Goal: Information Seeking & Learning: Learn about a topic

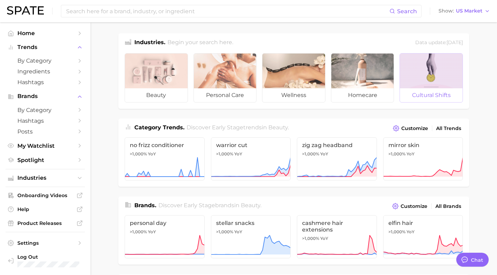
click at [429, 88] on div at bounding box center [431, 71] width 63 height 35
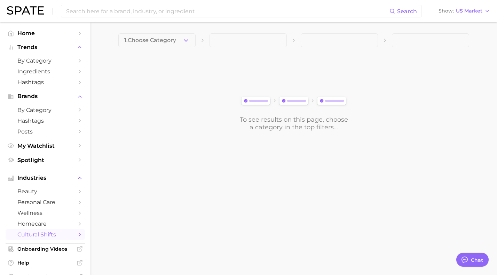
click at [184, 39] on icon "button" at bounding box center [185, 40] width 7 height 7
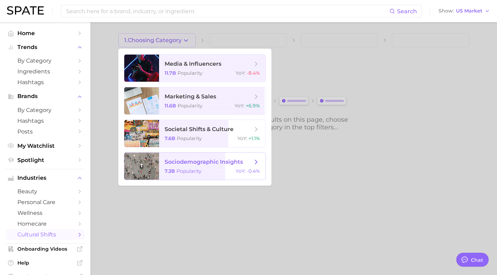
click at [254, 161] on icon at bounding box center [256, 162] width 8 height 8
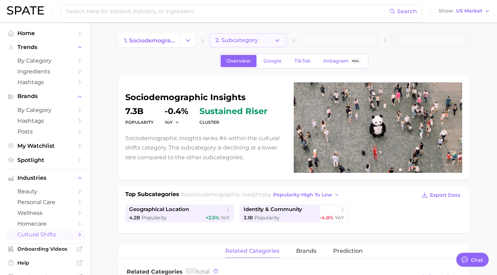
type textarea "x"
click at [276, 39] on icon "button" at bounding box center [276, 40] width 7 height 7
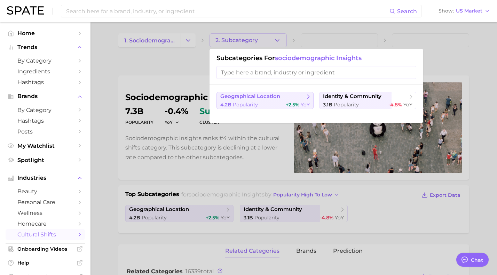
click at [307, 96] on icon at bounding box center [308, 96] width 7 height 7
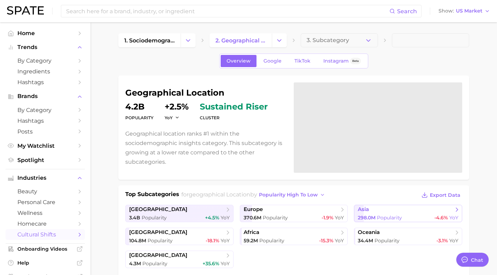
click at [371, 215] on span "298.0m" at bounding box center [366, 218] width 18 height 6
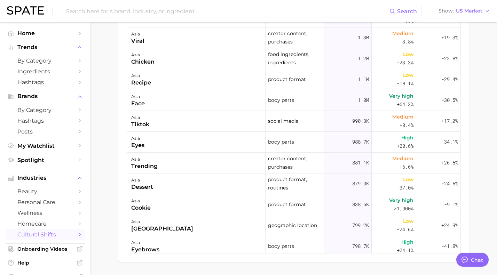
scroll to position [432, 0]
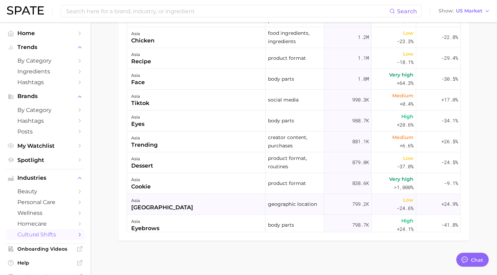
click at [139, 208] on div "[GEOGRAPHIC_DATA]" at bounding box center [162, 207] width 62 height 8
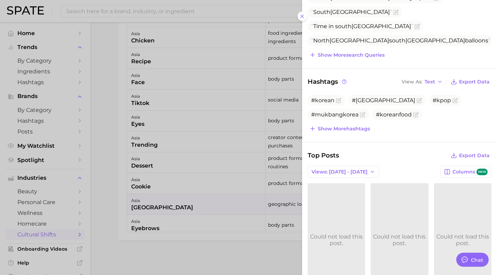
scroll to position [132, 0]
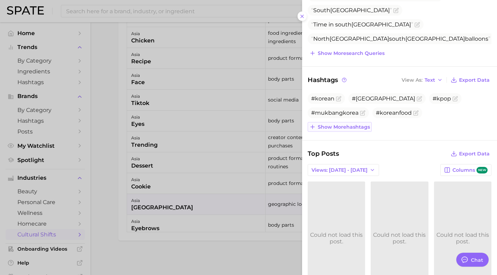
click at [344, 128] on span "Show more hashtags" at bounding box center [343, 127] width 52 height 6
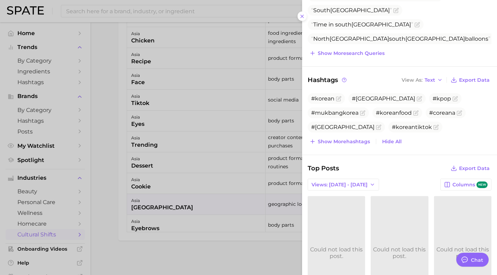
click at [344, 138] on span "#koreanlips" at bounding box center [327, 141] width 33 height 7
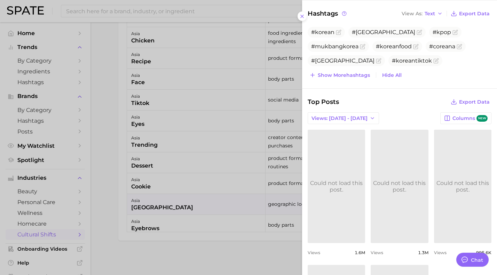
scroll to position [207, 0]
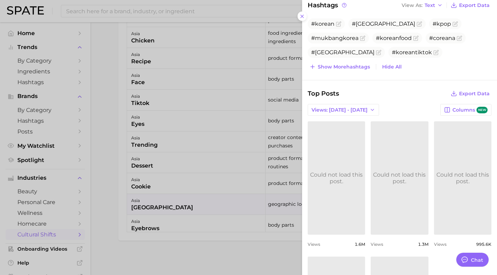
click at [352, 148] on link "Could not load this post." at bounding box center [335, 177] width 57 height 113
click at [302, 15] on icon at bounding box center [302, 17] width 6 height 6
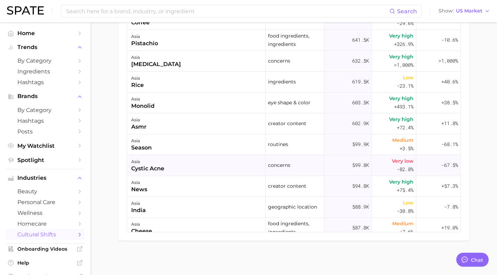
scroll to position [589, 0]
click at [208, 158] on div "asia cystic acne" at bounding box center [196, 164] width 138 height 21
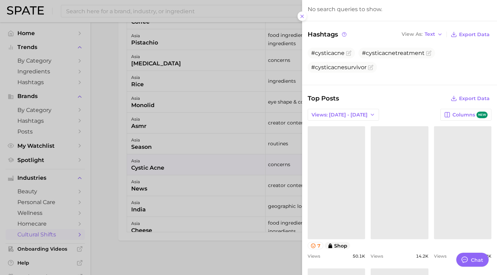
scroll to position [121, 0]
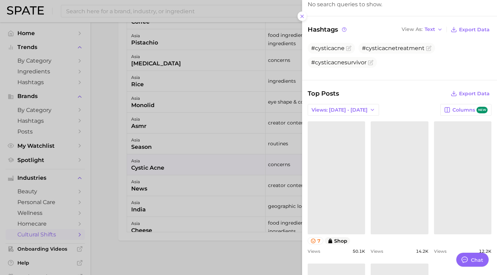
click at [354, 168] on link at bounding box center [335, 177] width 57 height 113
click at [403, 157] on link "Could not load this post." at bounding box center [398, 177] width 57 height 113
click at [450, 168] on link at bounding box center [462, 177] width 57 height 113
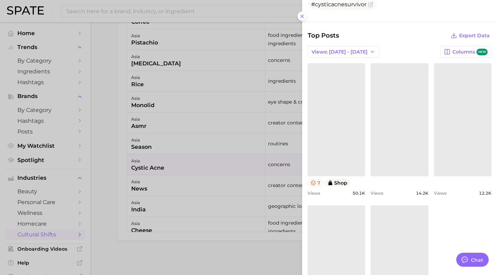
scroll to position [203, 0]
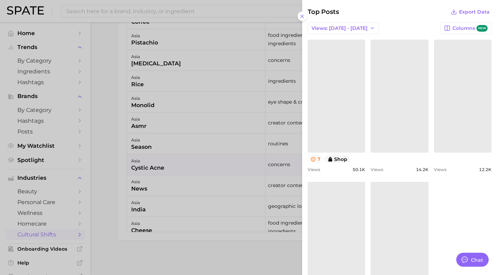
click at [340, 216] on link at bounding box center [335, 238] width 57 height 113
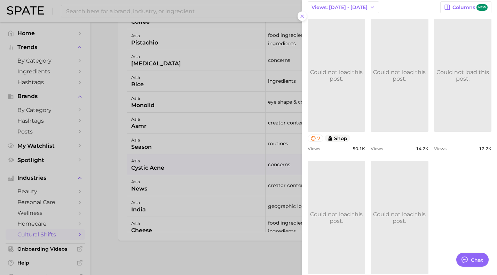
scroll to position [227, 0]
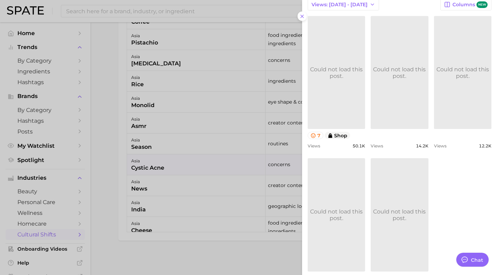
click at [404, 181] on link "Could not load this post." at bounding box center [398, 214] width 57 height 113
click at [302, 16] on icon at bounding box center [302, 17] width 6 height 6
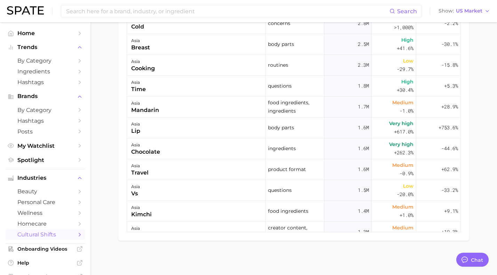
scroll to position [0, 0]
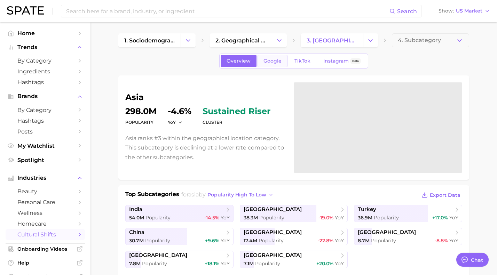
click at [271, 62] on span "Google" at bounding box center [272, 61] width 18 height 6
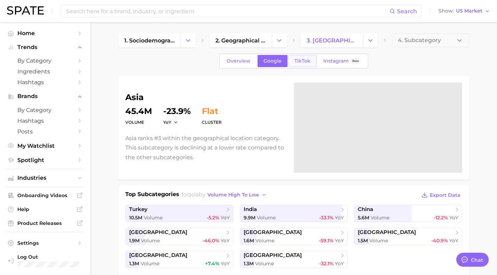
click at [300, 60] on span "TikTok" at bounding box center [302, 61] width 16 height 6
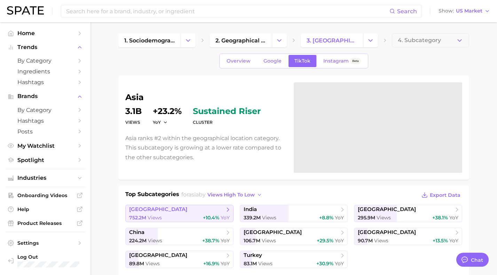
click at [226, 211] on icon at bounding box center [227, 209] width 7 height 7
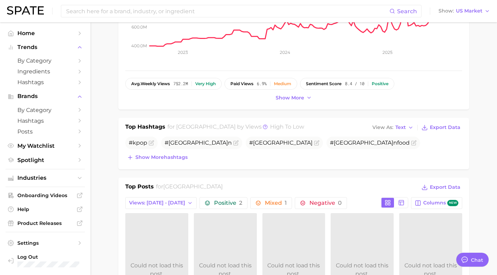
scroll to position [185, 0]
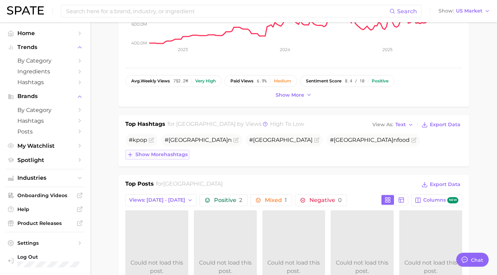
click at [174, 158] on button "Show more hashtags" at bounding box center [157, 155] width 64 height 10
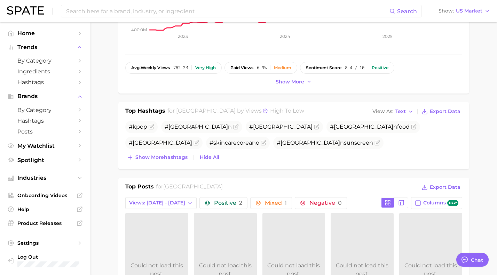
scroll to position [199, 0]
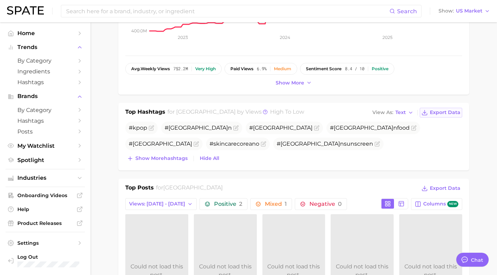
click at [443, 113] on span "Export Data" at bounding box center [444, 113] width 31 height 6
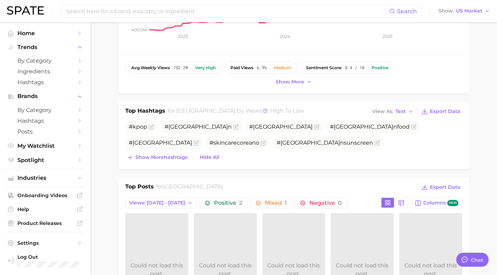
click at [373, 139] on span "# korea nsunscreen" at bounding box center [324, 142] width 96 height 7
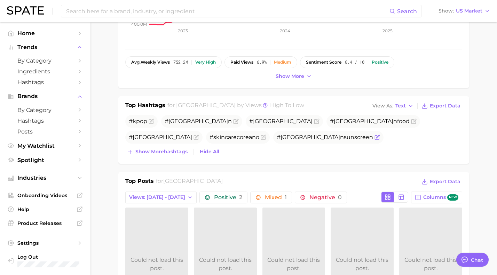
click at [373, 133] on span "# korea nsunscreen" at bounding box center [324, 137] width 96 height 8
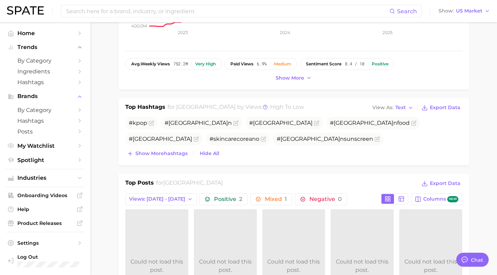
scroll to position [203, 0]
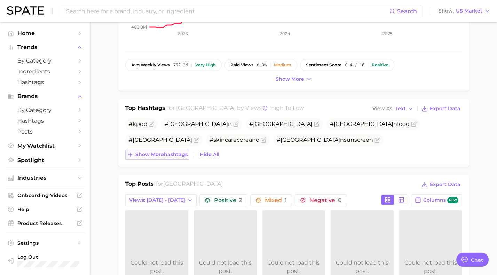
click at [179, 155] on span "Show more hashtags" at bounding box center [161, 155] width 52 height 6
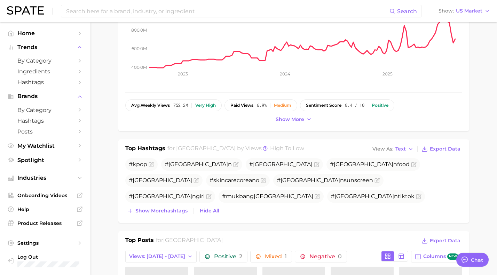
scroll to position [162, 0]
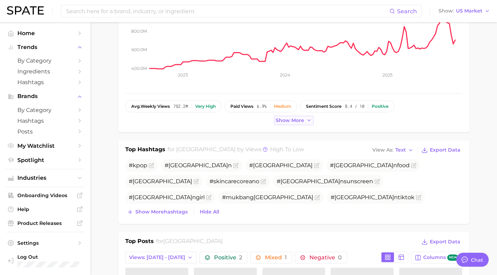
click at [289, 121] on span "Show more" at bounding box center [289, 121] width 29 height 6
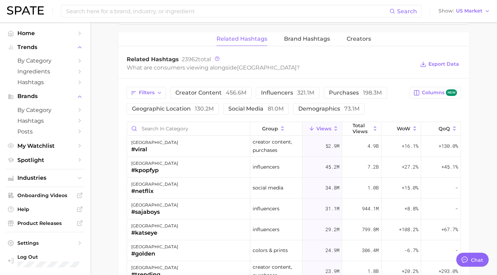
scroll to position [580, 0]
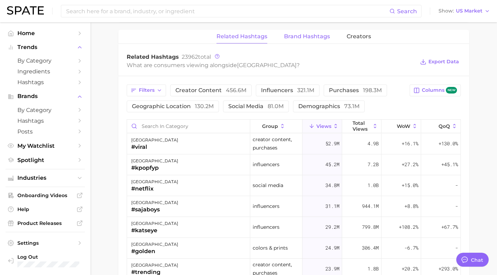
click at [299, 37] on span "Brand Hashtags" at bounding box center [307, 36] width 46 height 6
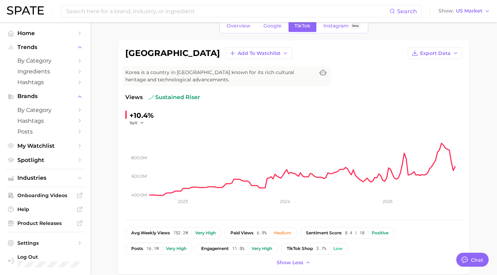
scroll to position [37, 0]
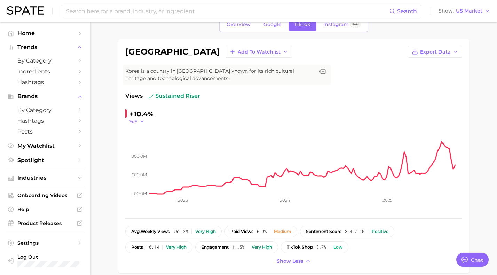
click at [142, 121] on icon "button" at bounding box center [141, 121] width 5 height 5
click at [199, 114] on div "+10.4% YoY YoY QoQ MoM WoW" at bounding box center [172, 116] width 94 height 16
click at [141, 121] on icon "button" at bounding box center [141, 121] width 5 height 5
click at [144, 166] on span "WoW" at bounding box center [140, 169] width 14 height 6
click at [138, 123] on span "WoW" at bounding box center [135, 122] width 12 height 6
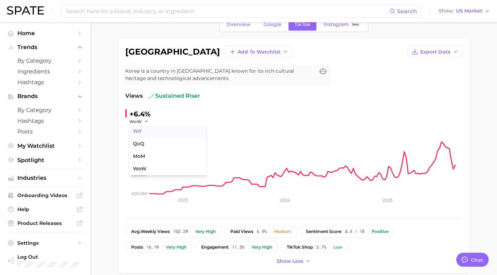
click at [139, 134] on button "YoY" at bounding box center [167, 131] width 77 height 13
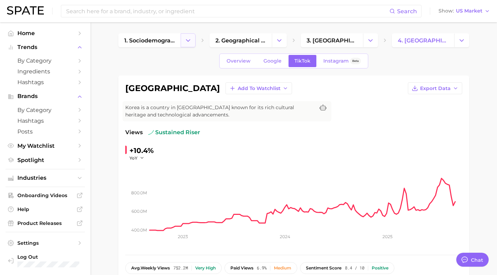
click at [186, 41] on icon "Change Category" at bounding box center [187, 40] width 7 height 7
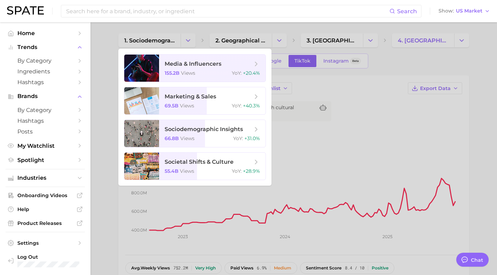
click at [277, 30] on div at bounding box center [248, 137] width 497 height 275
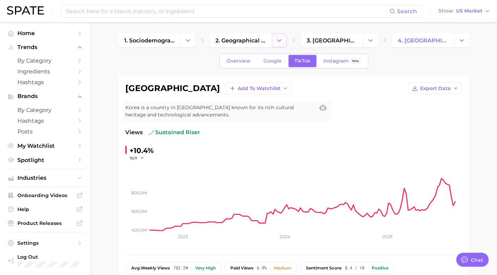
click at [281, 35] on button "Change Category" at bounding box center [279, 40] width 15 height 14
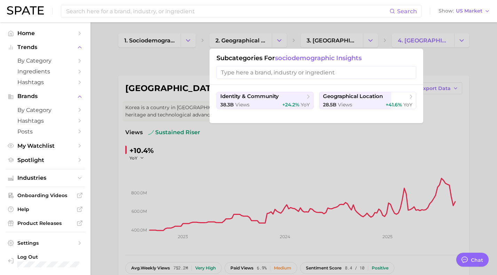
click at [284, 29] on div at bounding box center [248, 137] width 497 height 275
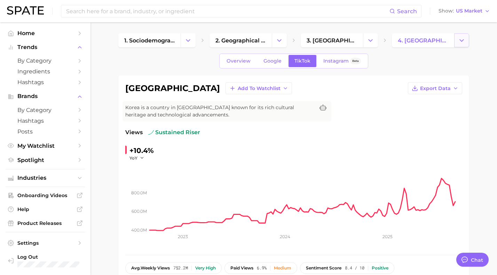
click at [459, 39] on icon "Change Category" at bounding box center [461, 40] width 7 height 7
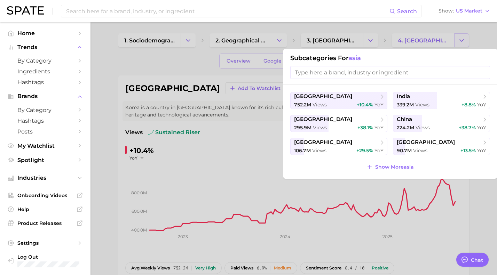
scroll to position [0, 0]
click at [472, 38] on div at bounding box center [248, 137] width 497 height 275
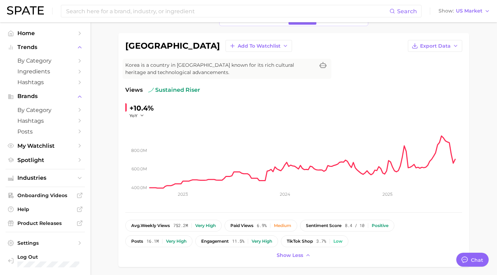
scroll to position [45, 0]
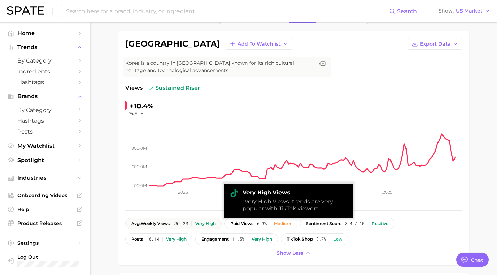
click at [167, 225] on span "avg. weekly views" at bounding box center [150, 223] width 39 height 5
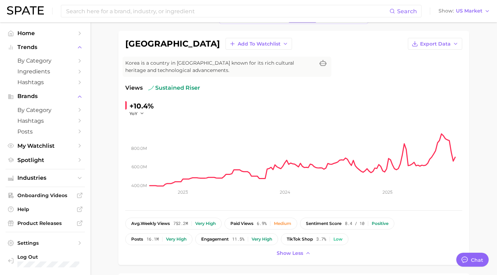
scroll to position [0, 0]
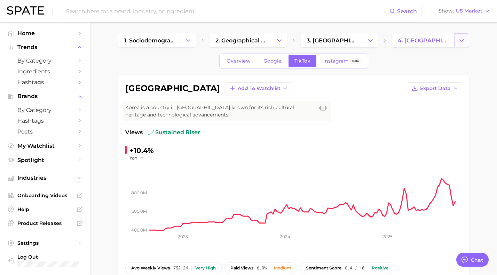
click at [460, 41] on icon "Change Category" at bounding box center [461, 40] width 7 height 7
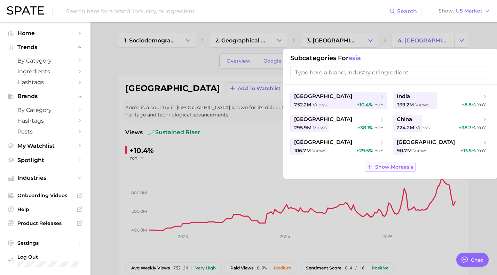
click at [396, 167] on span "Show More asia" at bounding box center [394, 167] width 39 height 6
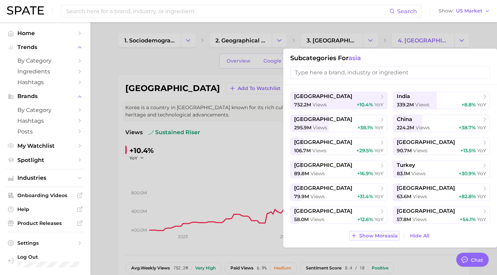
click at [362, 235] on span "Show More asia" at bounding box center [378, 236] width 39 height 6
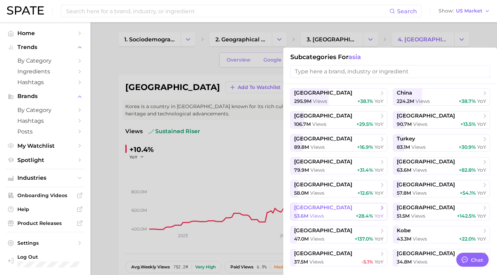
scroll to position [2, 0]
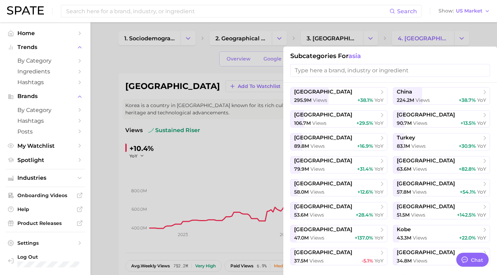
click at [231, 167] on div at bounding box center [248, 137] width 497 height 275
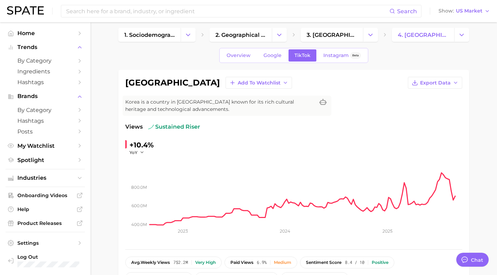
click at [231, 167] on rect at bounding box center [306, 190] width 312 height 70
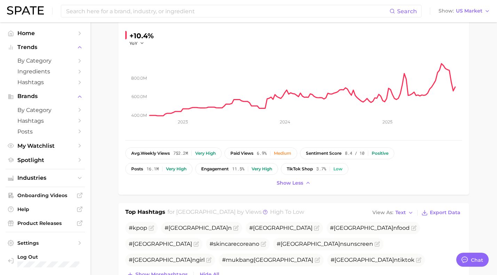
scroll to position [126, 0]
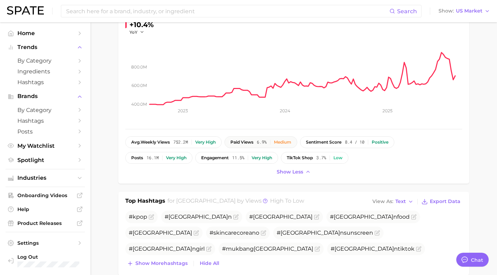
click at [252, 144] on button "paid views 6.9% Medium" at bounding box center [260, 142] width 73 height 12
click at [245, 141] on span "paid views" at bounding box center [241, 142] width 23 height 5
click at [244, 142] on span "paid views" at bounding box center [241, 142] width 23 height 5
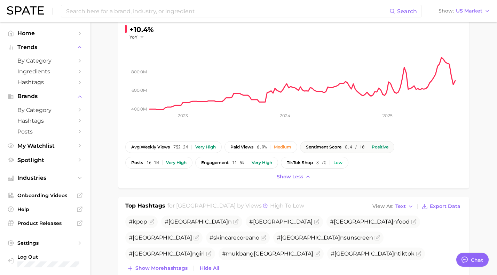
click at [331, 151] on button "sentiment score 8.4 / 10 Positive" at bounding box center [347, 147] width 94 height 12
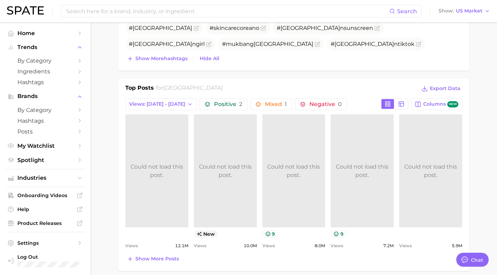
scroll to position [336, 0]
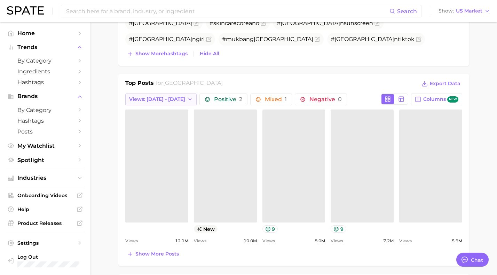
click at [187, 99] on icon "button" at bounding box center [190, 100] width 6 height 6
click at [154, 137] on span "Total Views" at bounding box center [143, 137] width 29 height 6
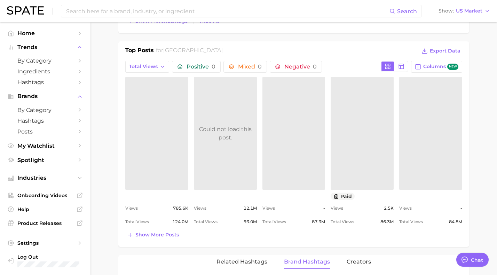
scroll to position [370, 0]
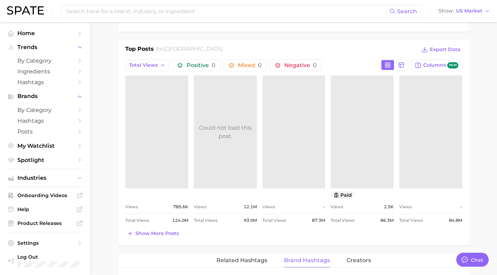
click at [155, 137] on link at bounding box center [156, 131] width 63 height 113
click at [230, 95] on link at bounding box center [225, 131] width 63 height 113
click at [289, 126] on link at bounding box center [293, 131] width 63 height 113
click at [355, 136] on div "Could not load this post." at bounding box center [361, 132] width 63 height 17
click at [436, 128] on link at bounding box center [430, 131] width 63 height 113
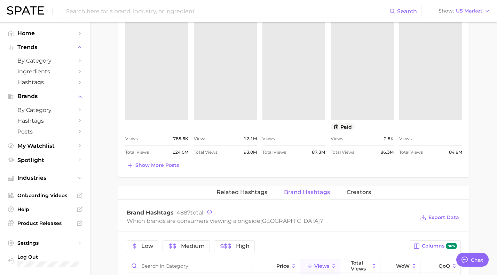
scroll to position [449, 0]
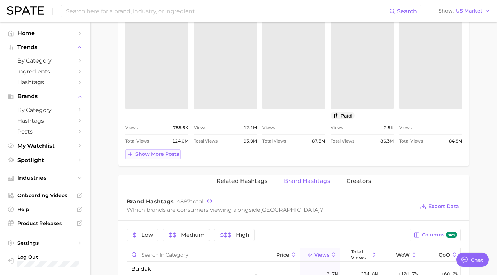
click at [167, 156] on span "Show more posts" at bounding box center [156, 154] width 43 height 6
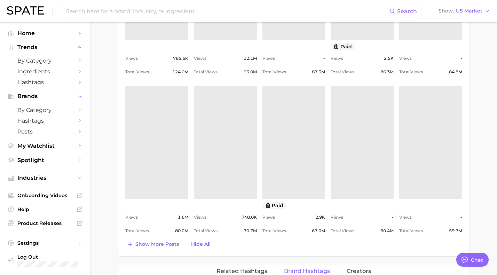
scroll to position [519, 0]
click at [166, 159] on link at bounding box center [156, 141] width 63 height 113
click at [242, 133] on link at bounding box center [225, 141] width 63 height 113
click at [307, 161] on link "Could not load this post." at bounding box center [293, 141] width 63 height 113
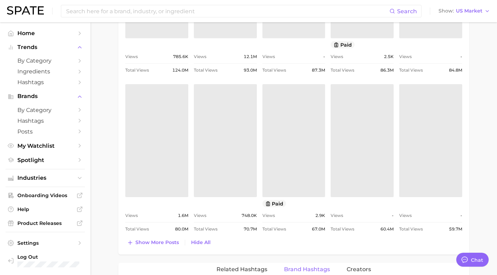
click at [381, 109] on link at bounding box center [361, 140] width 63 height 113
click at [414, 137] on link at bounding box center [430, 140] width 63 height 113
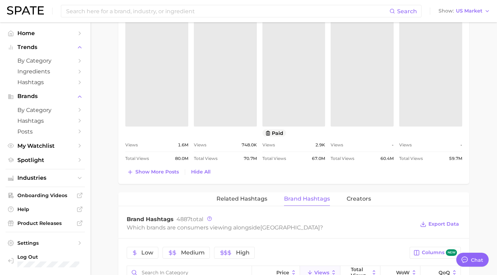
scroll to position [592, 0]
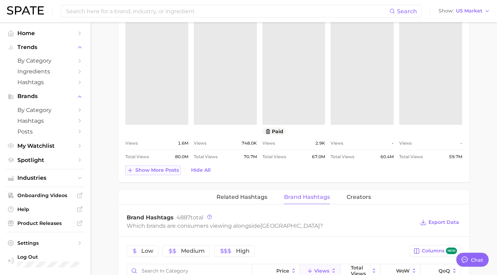
click at [154, 169] on span "Show more posts" at bounding box center [156, 170] width 43 height 6
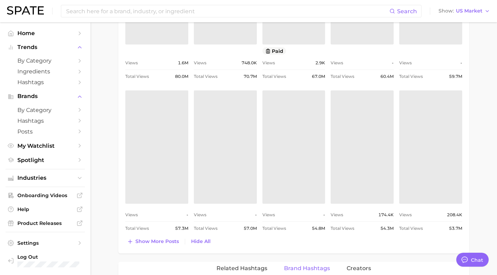
scroll to position [681, 0]
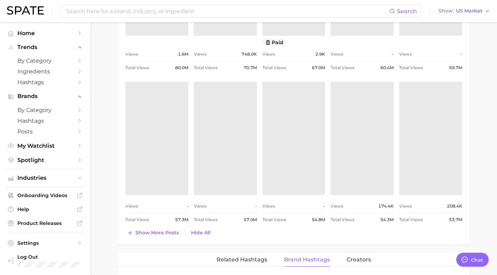
click at [157, 153] on link at bounding box center [156, 138] width 63 height 113
click at [298, 137] on link at bounding box center [293, 138] width 63 height 113
click at [370, 160] on link "Could not load this post." at bounding box center [361, 138] width 63 height 113
click at [446, 126] on link at bounding box center [430, 138] width 63 height 113
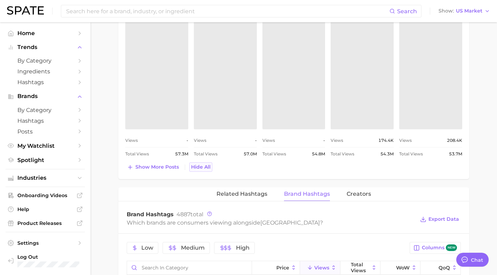
scroll to position [750, 0]
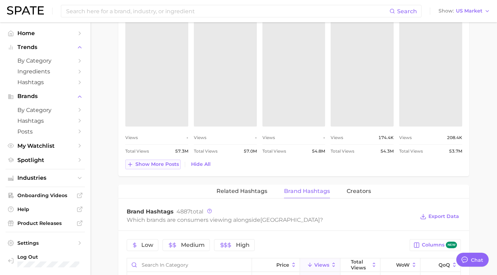
click at [175, 164] on span "Show more posts" at bounding box center [156, 164] width 43 height 6
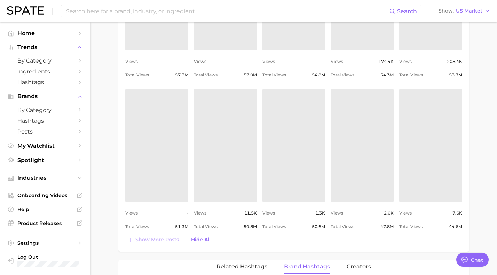
scroll to position [827, 0]
click at [160, 151] on link at bounding box center [156, 144] width 63 height 113
click at [241, 151] on link at bounding box center [225, 144] width 63 height 113
click at [346, 169] on link "Could not load this post." at bounding box center [361, 144] width 63 height 113
click at [433, 151] on link at bounding box center [430, 144] width 63 height 113
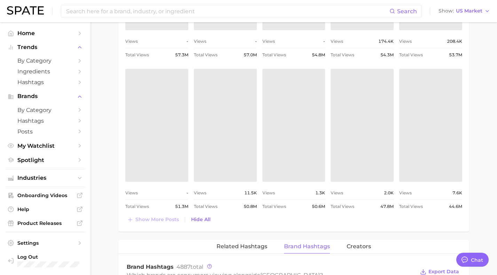
scroll to position [857, 0]
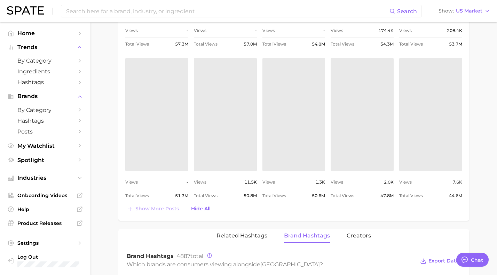
click at [227, 151] on link at bounding box center [225, 114] width 63 height 113
click at [323, 143] on link at bounding box center [293, 114] width 63 height 113
click at [377, 119] on link at bounding box center [361, 114] width 63 height 113
drag, startPoint x: 261, startPoint y: 204, endPoint x: 248, endPoint y: 205, distance: 12.9
click at [260, 204] on div "Show more posts Hide All" at bounding box center [293, 209] width 337 height 10
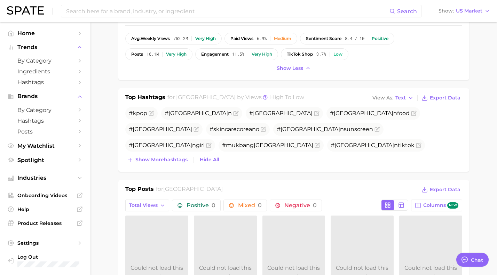
scroll to position [266, 0]
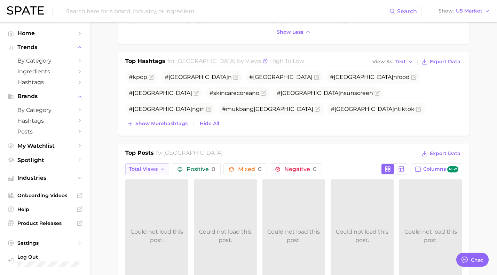
click at [161, 170] on icon "button" at bounding box center [163, 170] width 6 height 6
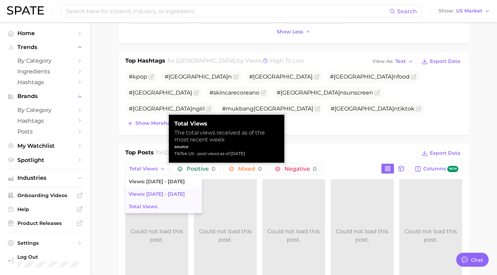
scroll to position [265, 0]
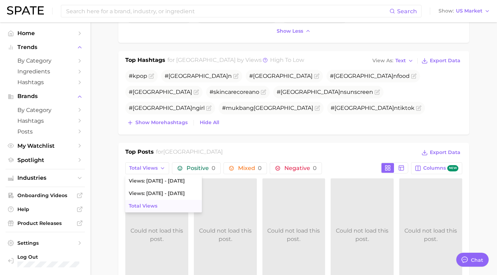
click at [153, 206] on span "Total Views" at bounding box center [143, 206] width 29 height 6
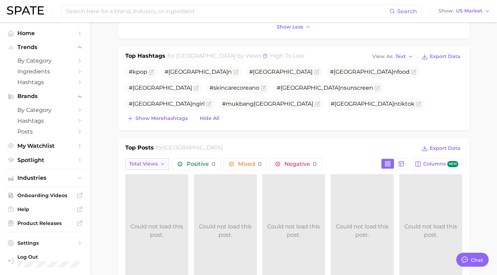
click at [150, 166] on span "Total Views" at bounding box center [143, 164] width 29 height 6
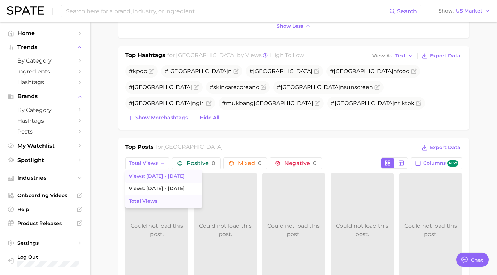
click at [153, 177] on span "Views: [DATE] - [DATE]" at bounding box center [157, 176] width 56 height 6
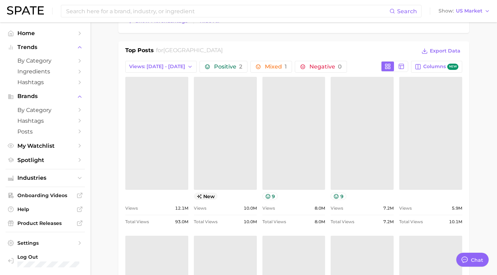
scroll to position [369, 0]
click at [228, 139] on link at bounding box center [225, 132] width 63 height 113
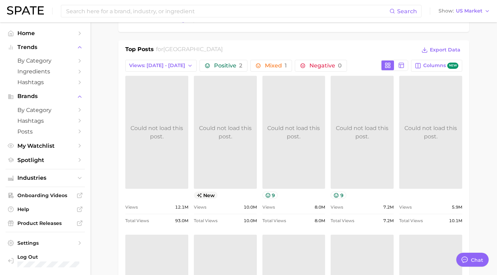
click at [144, 130] on div "Could not load this post." at bounding box center [156, 132] width 63 height 17
click at [309, 124] on link at bounding box center [293, 132] width 63 height 113
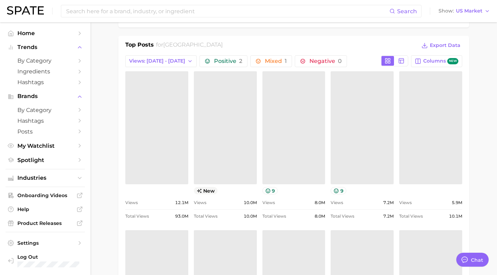
scroll to position [375, 0]
click at [429, 119] on link at bounding box center [430, 127] width 63 height 113
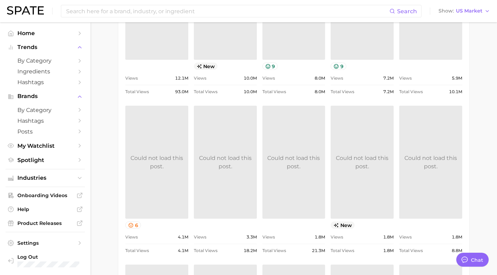
scroll to position [502, 0]
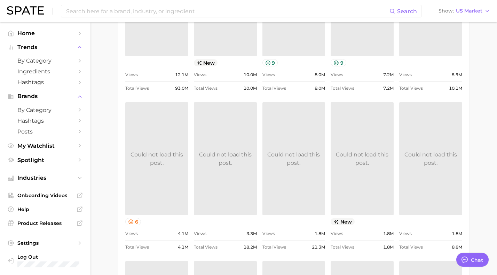
click at [163, 144] on link "Could not load this post." at bounding box center [156, 158] width 63 height 113
click at [418, 148] on link at bounding box center [430, 158] width 63 height 113
click at [352, 154] on link at bounding box center [361, 158] width 63 height 113
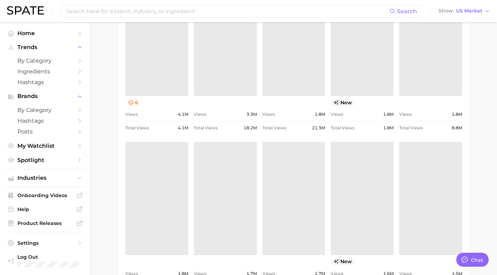
scroll to position [624, 0]
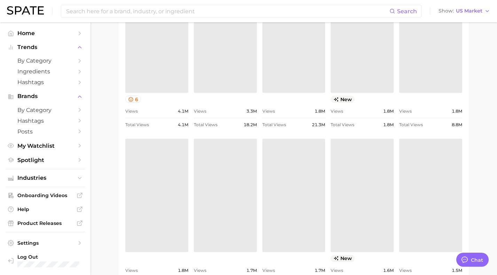
click at [160, 197] on link at bounding box center [156, 195] width 63 height 113
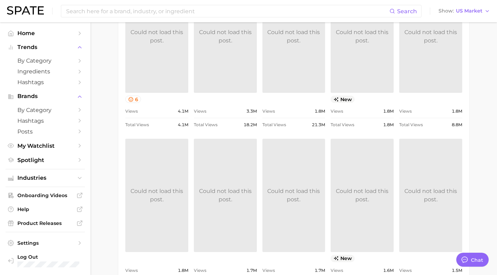
scroll to position [626, 0]
click at [240, 206] on link "Could not load this post." at bounding box center [225, 193] width 63 height 113
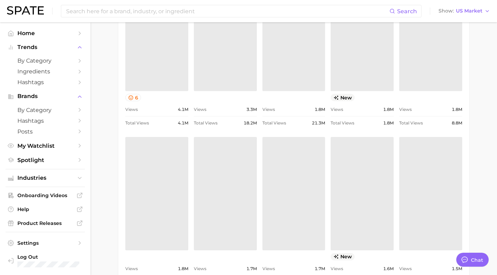
scroll to position [625, 0]
click at [319, 218] on link at bounding box center [293, 194] width 63 height 113
click at [355, 214] on link at bounding box center [361, 194] width 63 height 113
click at [436, 158] on link at bounding box center [430, 194] width 63 height 113
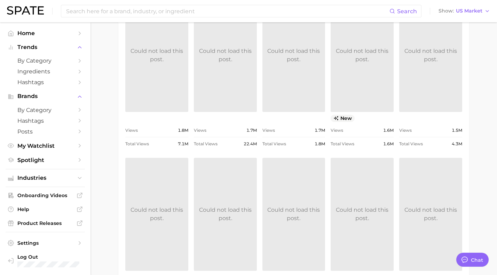
scroll to position [765, 0]
click at [170, 229] on link "Could not load this post." at bounding box center [156, 213] width 63 height 113
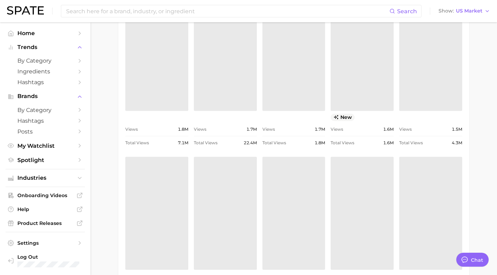
click at [231, 193] on link at bounding box center [225, 213] width 63 height 113
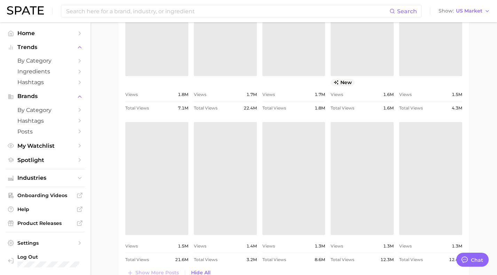
scroll to position [802, 0]
click at [272, 158] on link at bounding box center [293, 176] width 63 height 113
click at [290, 158] on link at bounding box center [293, 176] width 63 height 113
click at [301, 163] on link "Could not load this post." at bounding box center [293, 176] width 63 height 113
click at [370, 162] on link at bounding box center [361, 176] width 63 height 113
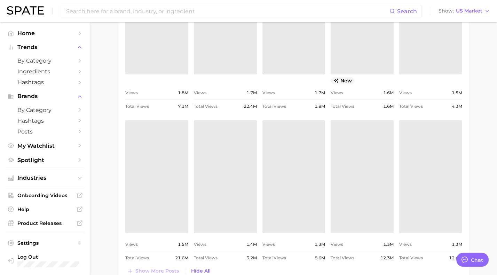
click at [411, 182] on link at bounding box center [430, 176] width 63 height 113
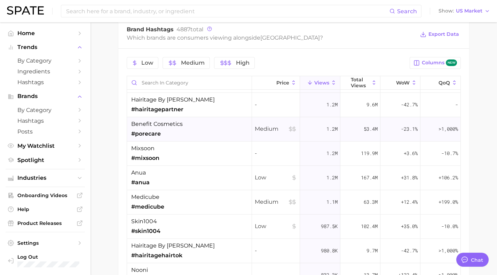
scroll to position [69, 0]
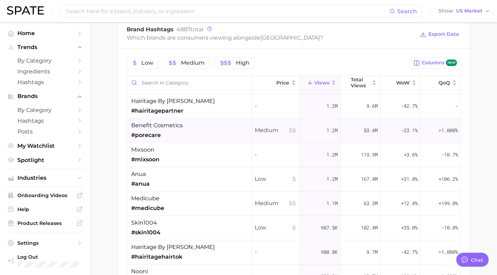
click at [152, 125] on span "benefit cosmetics" at bounding box center [156, 125] width 51 height 8
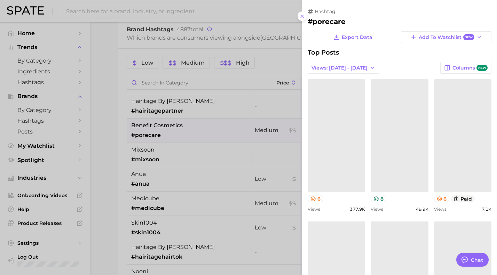
click at [346, 132] on link at bounding box center [335, 135] width 57 height 113
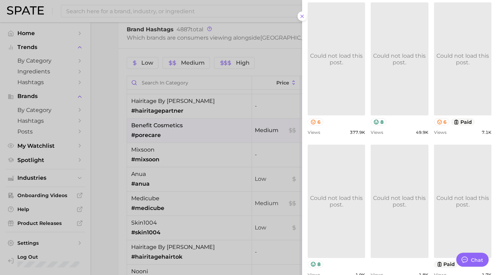
scroll to position [85, 0]
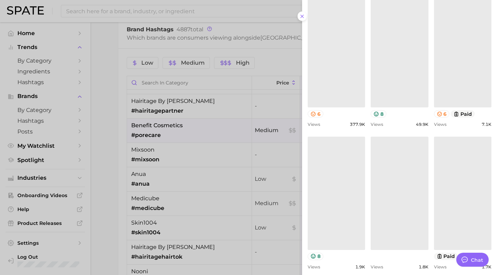
click at [338, 173] on link at bounding box center [335, 193] width 57 height 113
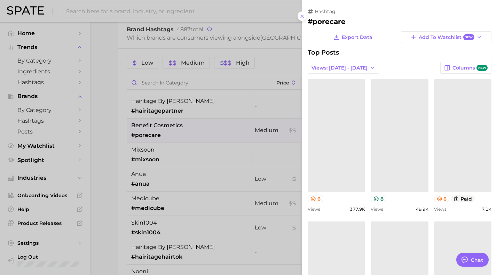
click at [293, 40] on div at bounding box center [248, 137] width 497 height 275
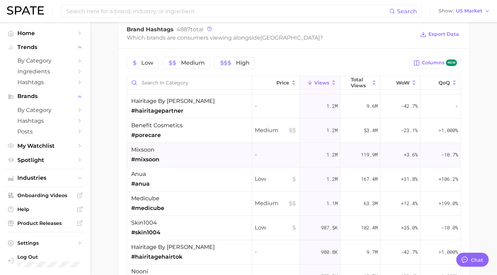
scroll to position [69, 0]
click at [135, 124] on span "benefit cosmetics" at bounding box center [156, 125] width 51 height 8
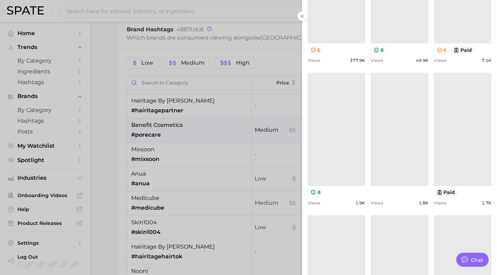
scroll to position [149, 0]
click at [338, 130] on link at bounding box center [335, 128] width 57 height 113
click at [471, 121] on link "Could not load this post." at bounding box center [462, 128] width 57 height 113
click at [300, 16] on icon at bounding box center [302, 17] width 6 height 6
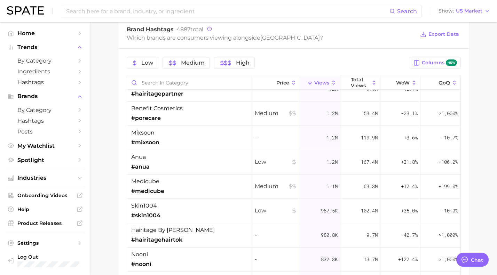
scroll to position [87, 0]
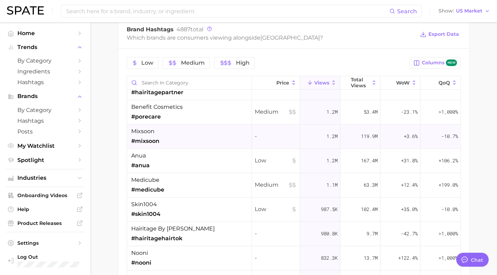
click at [200, 136] on div "mixsoon #mixsoon" at bounding box center [189, 136] width 125 height 24
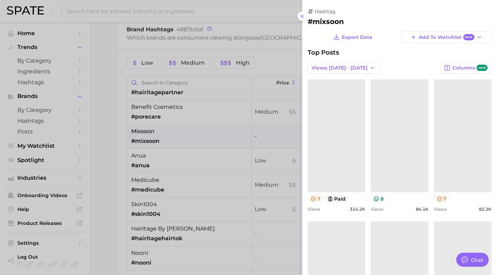
click at [326, 139] on link at bounding box center [335, 135] width 57 height 113
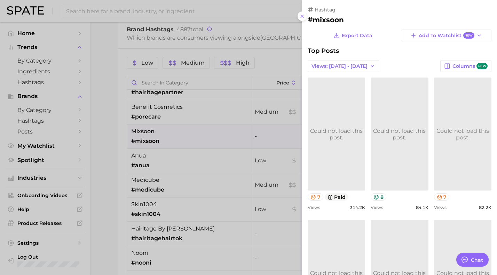
scroll to position [0, 0]
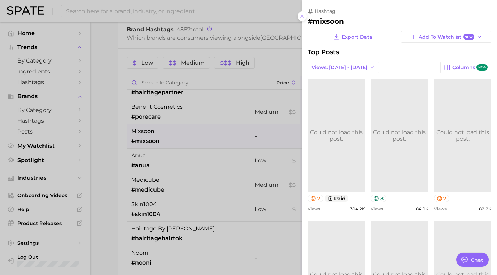
click at [388, 122] on link "Could not load this post." at bounding box center [398, 135] width 57 height 113
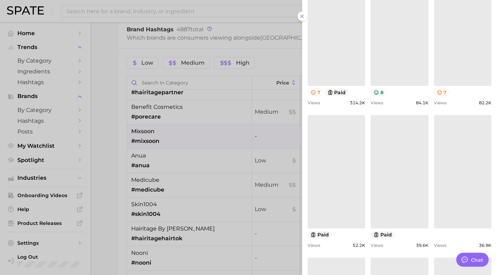
scroll to position [111, 0]
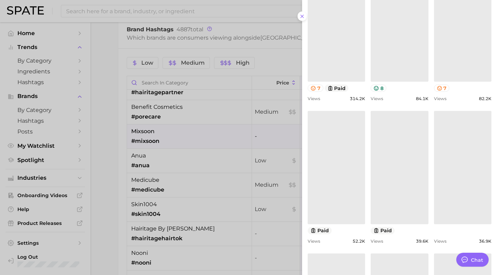
click at [346, 158] on link at bounding box center [335, 167] width 57 height 113
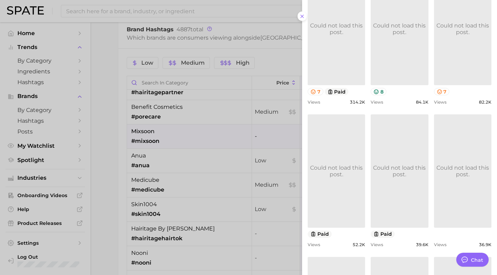
click at [406, 144] on link "Could not load this post." at bounding box center [398, 170] width 57 height 113
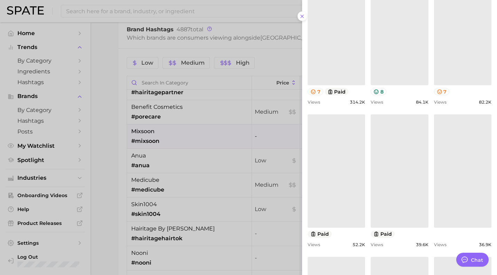
click at [453, 162] on link at bounding box center [462, 170] width 57 height 113
